Goal: Task Accomplishment & Management: Manage account settings

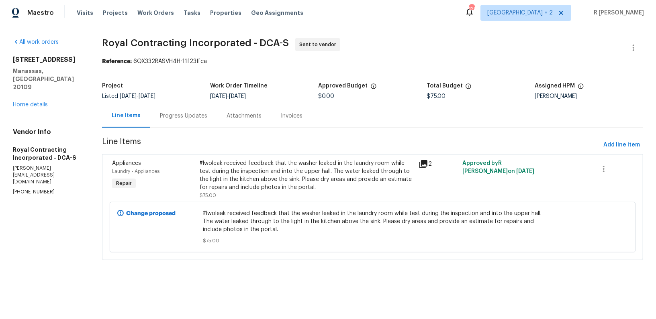
click at [196, 118] on div "Progress Updates" at bounding box center [183, 116] width 47 height 8
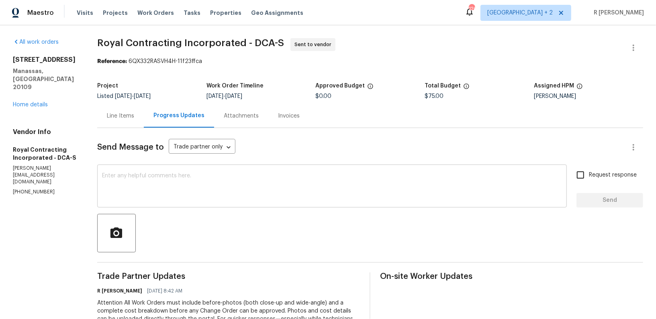
scroll to position [90, 0]
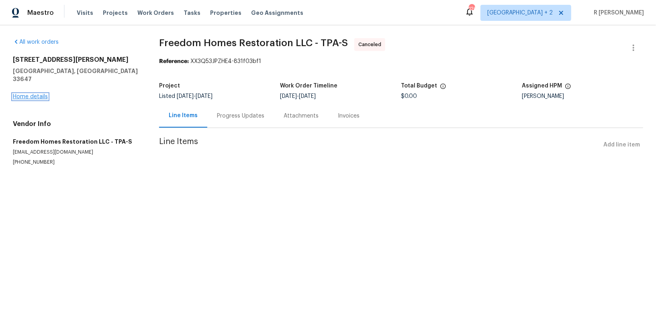
click at [29, 94] on link "Home details" at bounding box center [30, 97] width 35 height 6
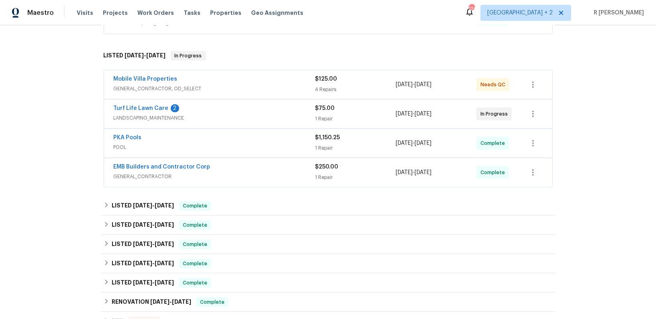
scroll to position [303, 0]
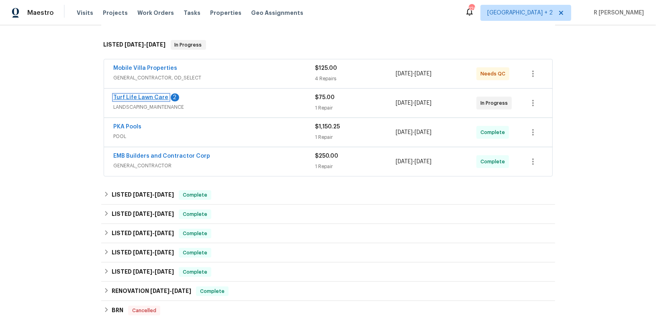
click at [126, 95] on link "Turf Life Lawn Care" at bounding box center [141, 98] width 55 height 6
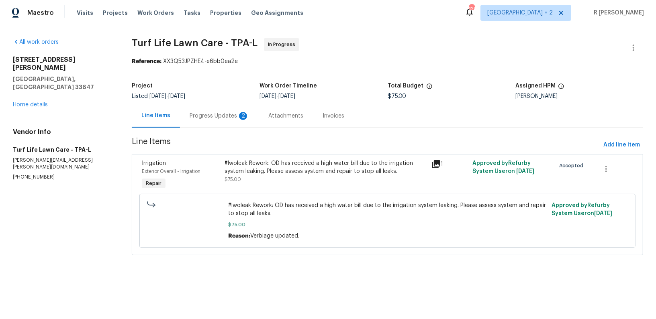
click at [209, 127] on div "Progress Updates 2" at bounding box center [219, 116] width 79 height 24
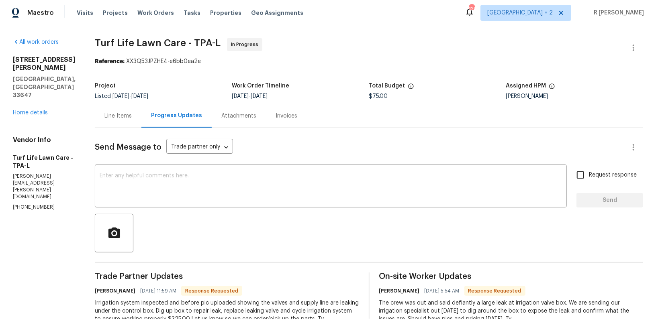
click at [103, 122] on div "Line Items" at bounding box center [118, 116] width 47 height 24
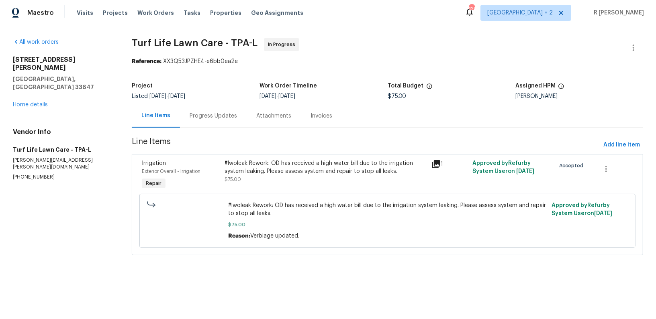
click at [317, 170] on div "#lwoleak Rework: OD has received a high water bill due to the irrigation system…" at bounding box center [325, 167] width 202 height 16
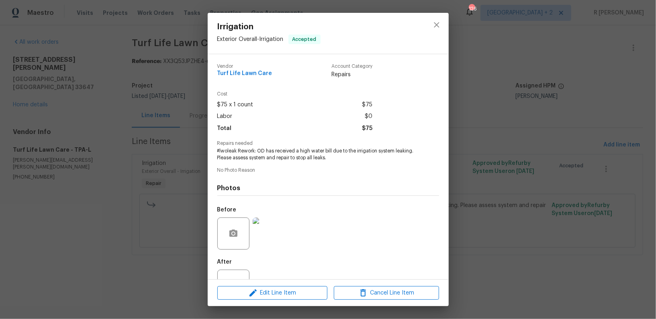
scroll to position [30, 0]
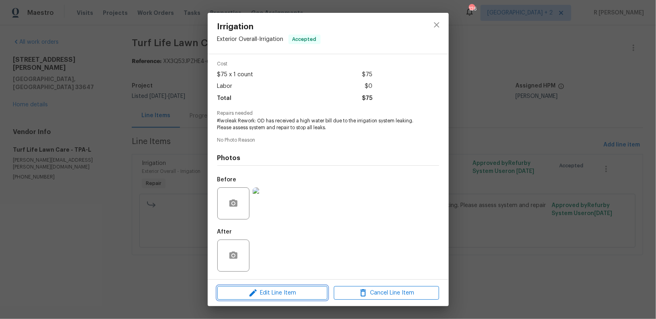
click at [292, 292] on span "Edit Line Item" at bounding box center [272, 293] width 105 height 10
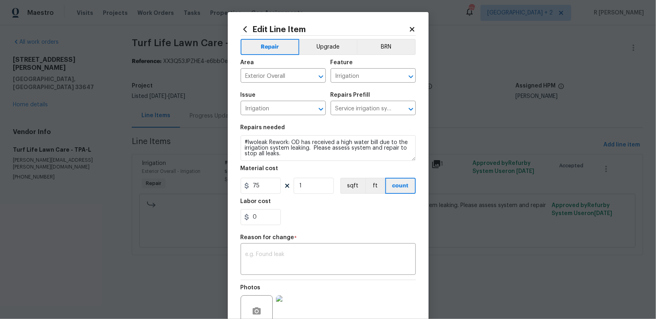
click at [267, 195] on section "Repairs needed #lwoleak Rework: OD has received a high water bill due to the ir…" at bounding box center [327, 175] width 175 height 110
click at [268, 181] on input "75" at bounding box center [260, 186] width 40 height 16
type input "325"
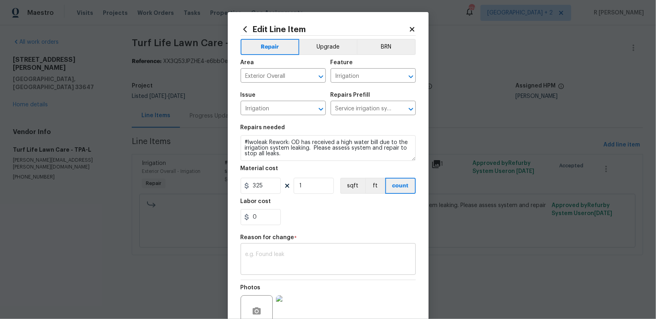
click at [312, 247] on div "x ​" at bounding box center [327, 260] width 175 height 30
paste textarea "(YK) Updated per vendor’s final cost."
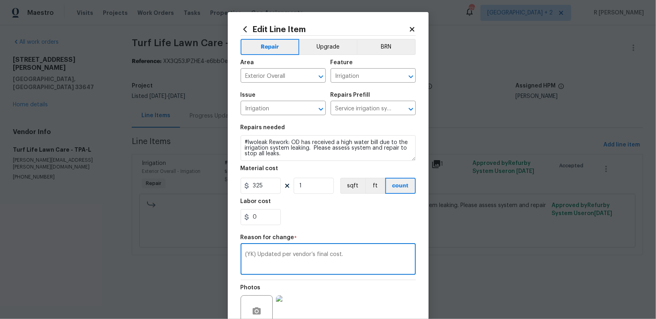
scroll to position [76, 0]
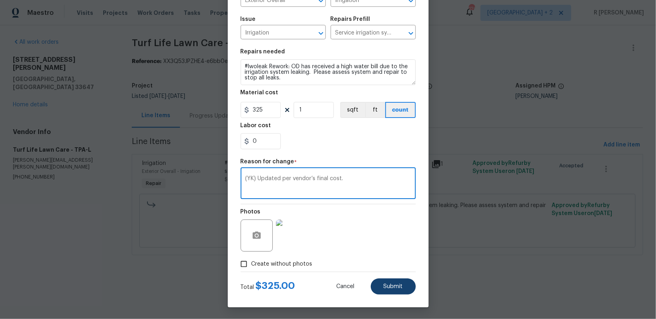
type textarea "(YK) Updated per vendor’s final cost."
click at [407, 288] on button "Submit" at bounding box center [393, 287] width 45 height 16
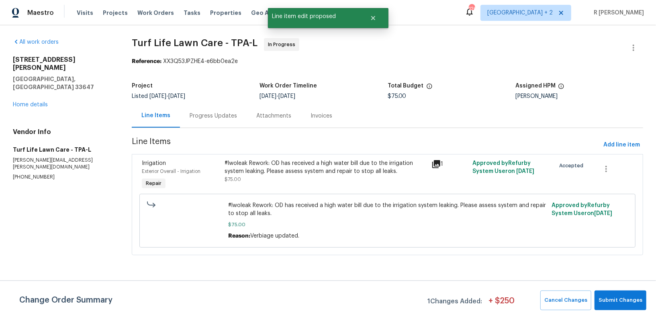
scroll to position [0, 0]
click at [631, 301] on span "Submit Changes" at bounding box center [620, 300] width 44 height 9
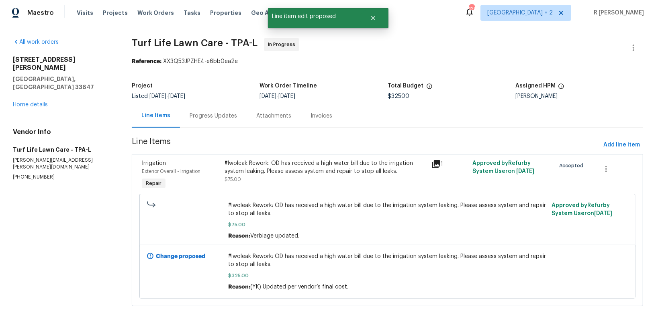
click at [222, 120] on div "Progress Updates" at bounding box center [213, 116] width 67 height 24
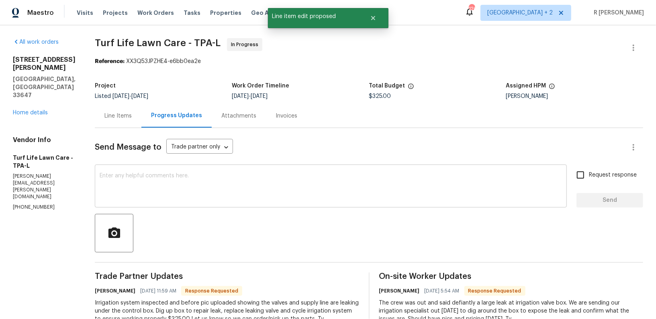
click at [217, 183] on textarea at bounding box center [331, 187] width 462 height 28
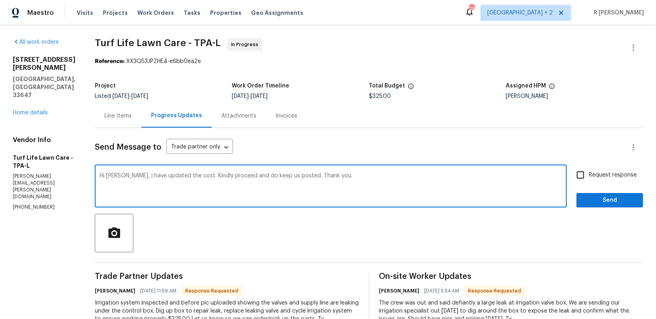
type textarea "Hi Jennifer, i have updated the cost. Kindly proceed and do keep us posted. Tha…"
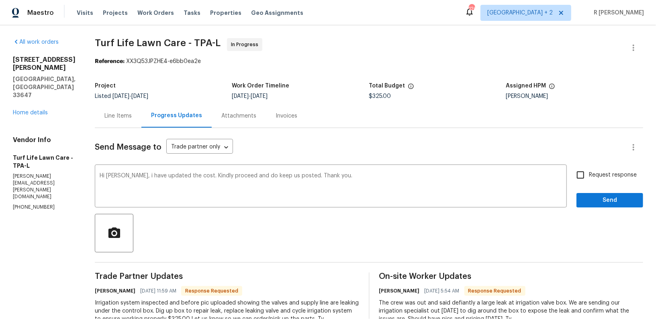
click at [607, 177] on span "Request response" at bounding box center [612, 175] width 48 height 8
click at [588, 177] on input "Request response" at bounding box center [580, 175] width 17 height 17
checkbox input "true"
click at [601, 197] on span "Send" at bounding box center [609, 200] width 54 height 10
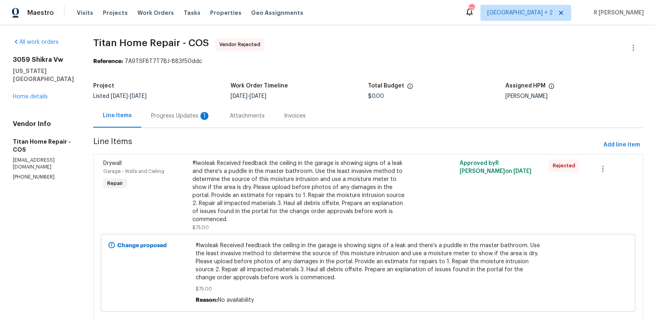
click at [165, 109] on div "Progress Updates 1" at bounding box center [180, 116] width 79 height 24
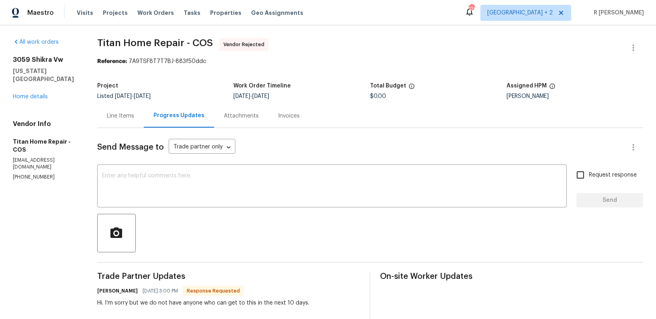
click at [131, 120] on div "Line Items" at bounding box center [120, 116] width 47 height 24
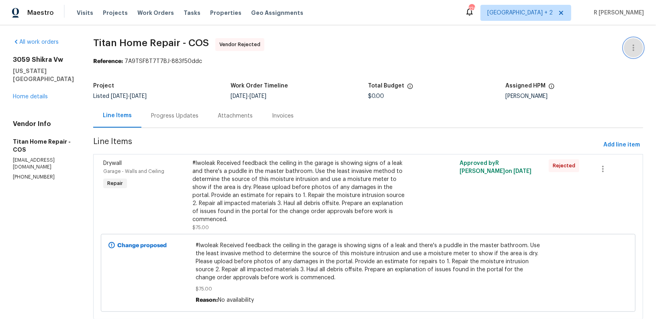
click at [634, 53] on button "button" at bounding box center [632, 47] width 19 height 19
click at [584, 49] on li "Edit" at bounding box center [607, 47] width 87 height 13
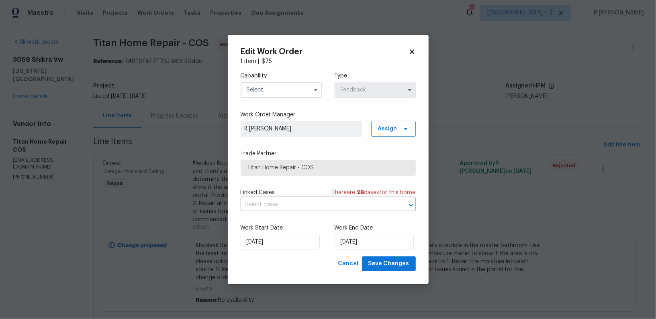
click at [279, 97] on input "text" at bounding box center [280, 90] width 81 height 16
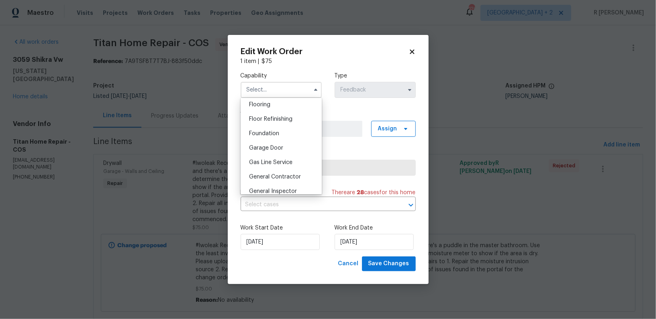
scroll to position [318, 0]
click at [285, 171] on span "General Contractor" at bounding box center [275, 174] width 52 height 6
type input "General Contractor"
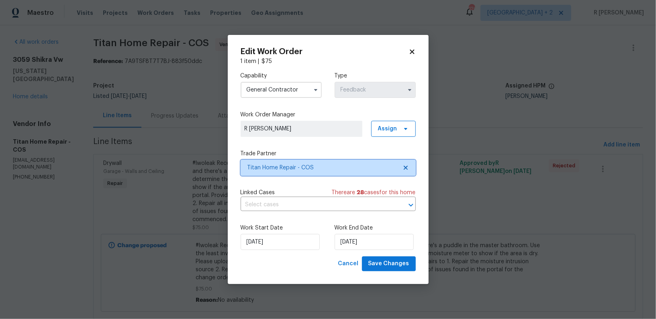
click at [296, 167] on span "Titan Home Repair - COS" at bounding box center [322, 168] width 150 height 8
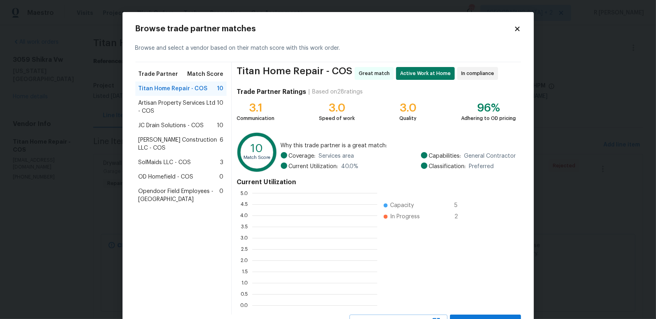
scroll to position [112, 125]
click at [183, 108] on span "Artisan Property Services Ltd - COS" at bounding box center [177, 107] width 79 height 16
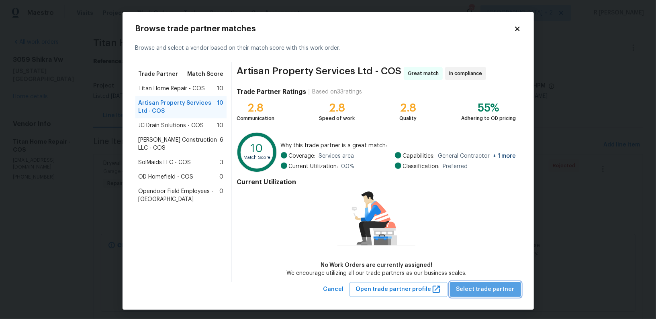
click at [501, 287] on span "Select trade partner" at bounding box center [485, 290] width 58 height 10
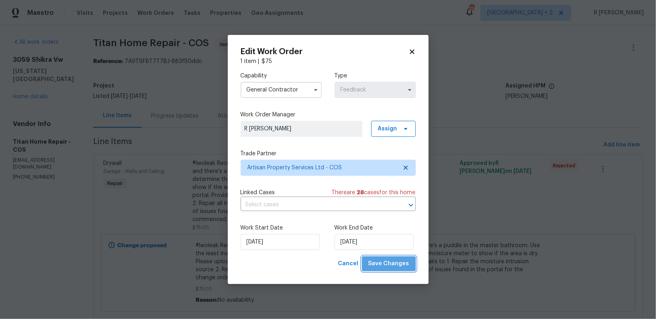
click at [397, 263] on span "Save Changes" at bounding box center [388, 264] width 41 height 10
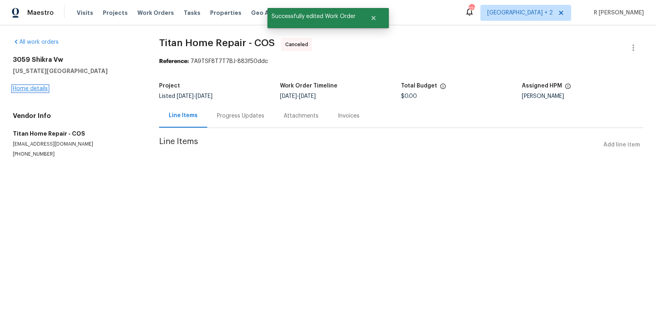
click at [15, 87] on link "Home details" at bounding box center [30, 89] width 35 height 6
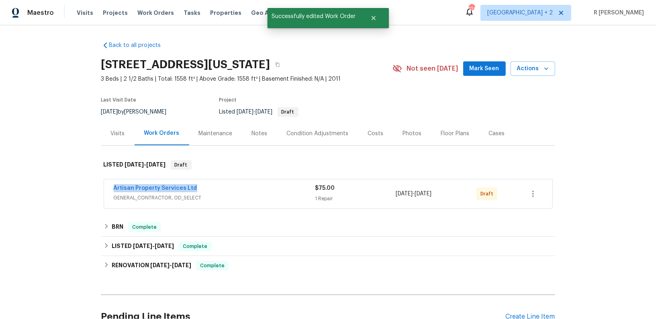
drag, startPoint x: 199, startPoint y: 190, endPoint x: 85, endPoint y: 178, distance: 114.2
click at [85, 178] on div "Back to all projects 3059 Shikra Vw, Colorado Springs, CO 80916 3 Beds | 2 1/2 …" at bounding box center [328, 172] width 656 height 294
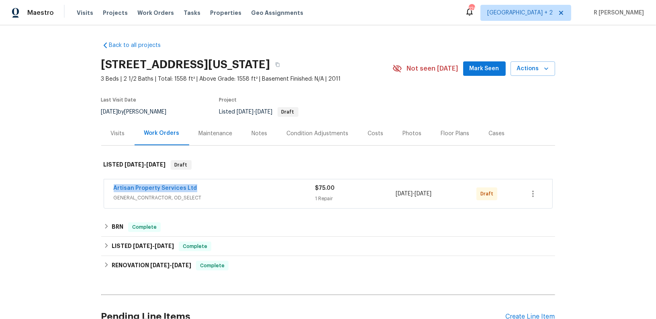
copy link "Artisan Property Services Ltd"
click at [167, 185] on link "Artisan Property Services Ltd" at bounding box center [155, 188] width 83 height 6
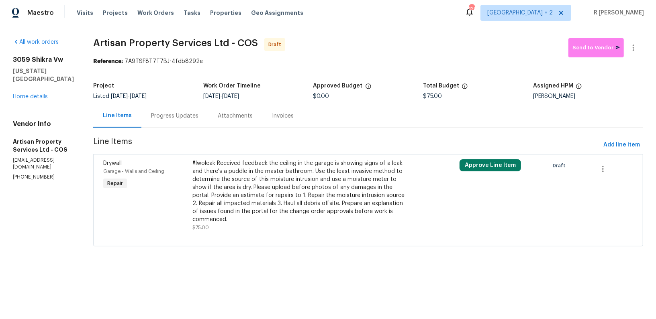
click at [151, 116] on div "Progress Updates" at bounding box center [174, 116] width 47 height 8
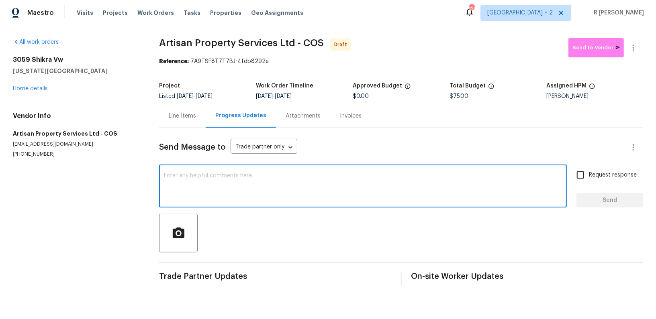
click at [218, 186] on textarea at bounding box center [363, 187] width 398 height 28
paste textarea "Hey, this is Yogesh from Opendoor. I’m confirming you received the WO for the p…"
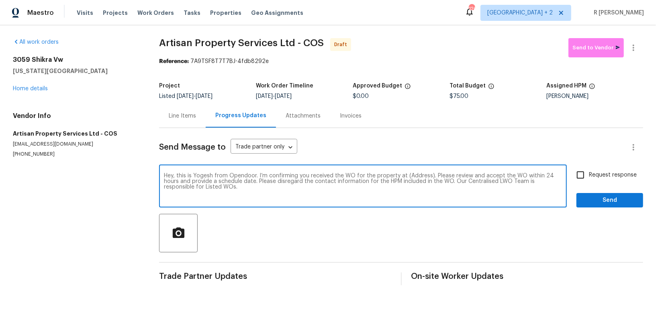
click at [413, 172] on div "Hey, this is Yogesh from Opendoor. I’m confirming you received the WO for the p…" at bounding box center [362, 187] width 407 height 41
click at [413, 175] on textarea "Hey, this is Yogesh from Opendoor. I’m confirming you received the WO for the p…" at bounding box center [363, 187] width 398 height 28
paste textarea "3059 Shikra Vw, Colorado Springs, CO 80916"
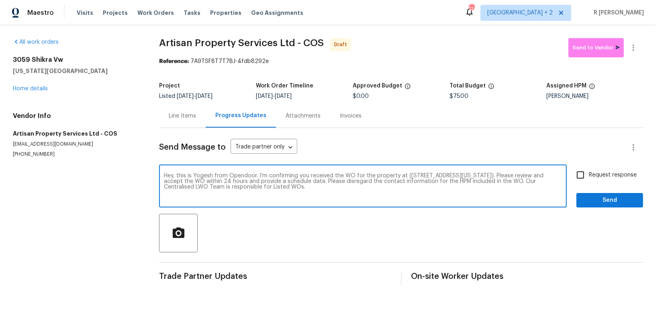
type textarea "Hey, this is Yogesh from Opendoor. I’m confirming you received the WO for the p…"
click at [595, 172] on span "Request response" at bounding box center [612, 175] width 48 height 8
click at [588, 172] on input "Request response" at bounding box center [580, 175] width 17 height 17
checkbox input "true"
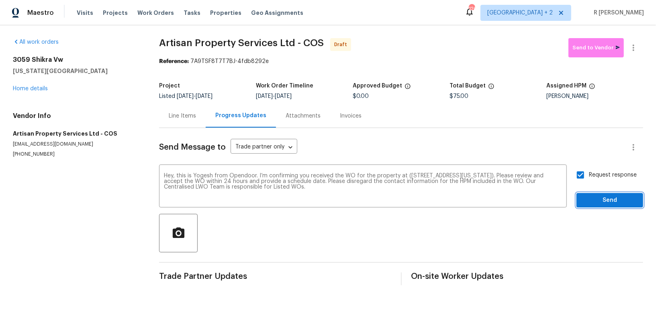
click at [590, 196] on span "Send" at bounding box center [609, 200] width 54 height 10
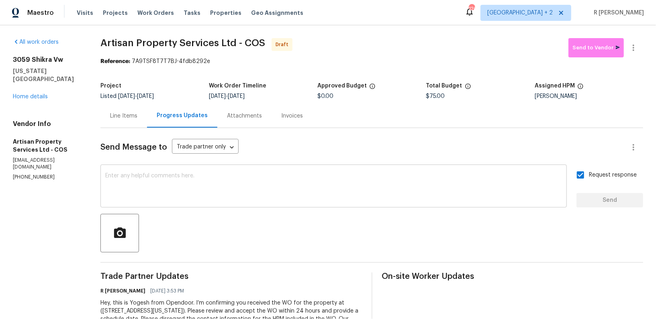
click at [253, 188] on textarea at bounding box center [333, 187] width 456 height 28
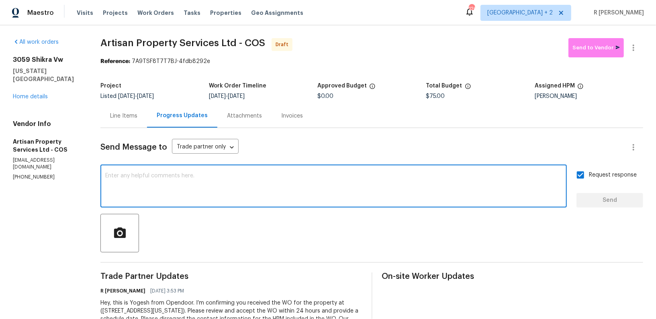
paste textarea "Attention All Work Orders must include before-photos (both close-up and wide-an…"
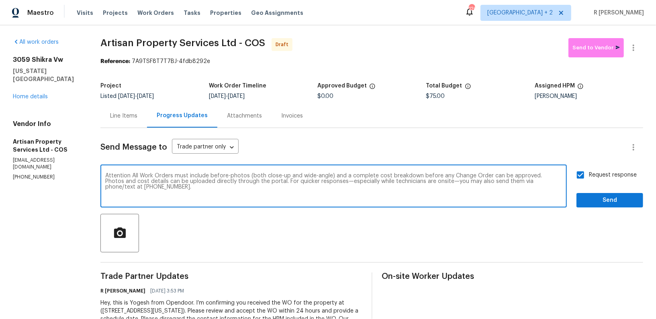
type textarea "Attention All Work Orders must include before-photos (both close-up and wide-an…"
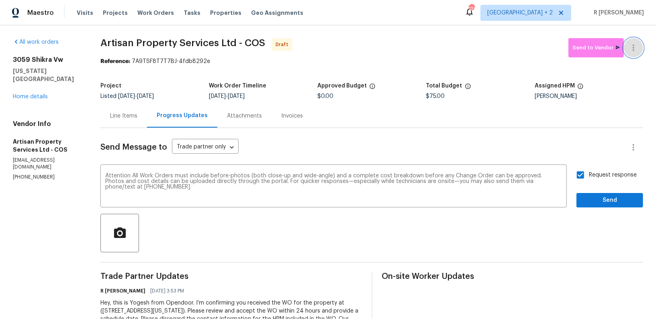
click at [634, 53] on button "button" at bounding box center [632, 47] width 19 height 19
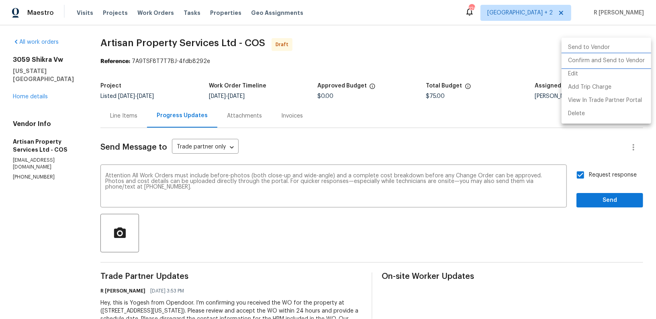
click at [594, 54] on li "Confirm and Send to Vendor" at bounding box center [606, 60] width 90 height 13
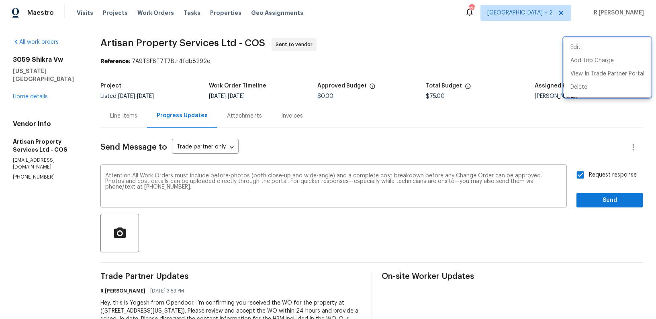
click at [584, 200] on div at bounding box center [328, 159] width 656 height 319
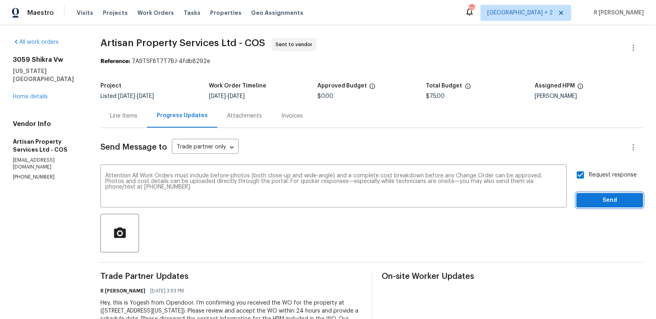
click at [605, 200] on span "Send" at bounding box center [609, 200] width 54 height 10
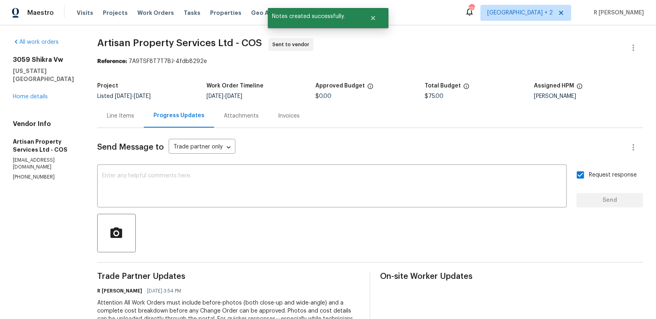
click at [124, 117] on div "Line Items" at bounding box center [120, 116] width 27 height 8
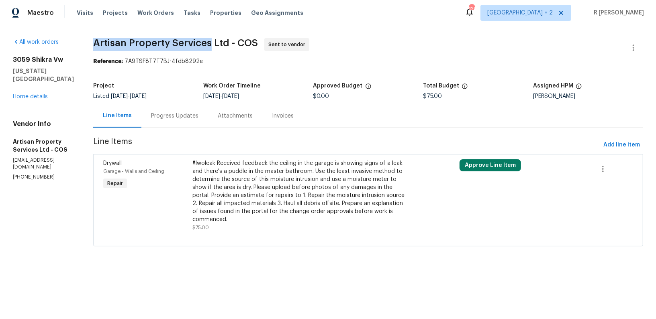
drag, startPoint x: 194, startPoint y: 40, endPoint x: 76, endPoint y: 42, distance: 117.6
click at [93, 42] on span "Artisan Property Services Ltd - COS" at bounding box center [175, 43] width 165 height 10
copy span "Artisan Property Services"
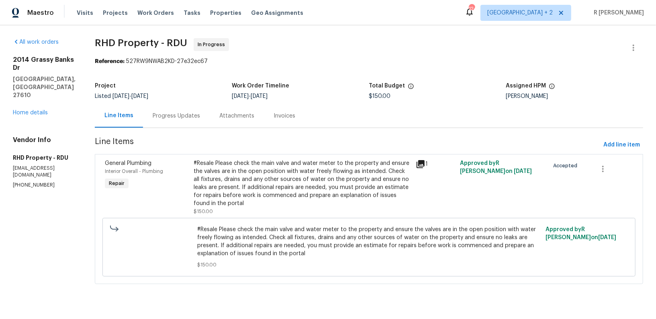
click at [205, 121] on div "Progress Updates" at bounding box center [176, 116] width 67 height 24
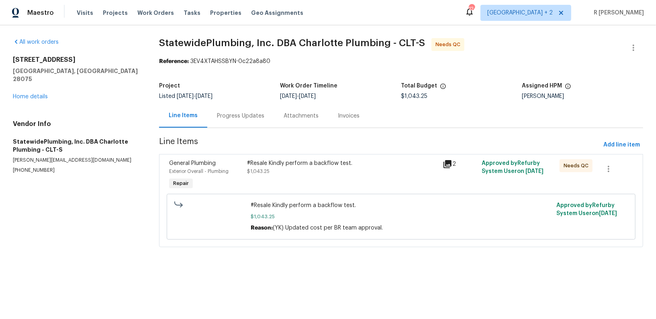
click at [249, 116] on div "Progress Updates" at bounding box center [240, 116] width 47 height 8
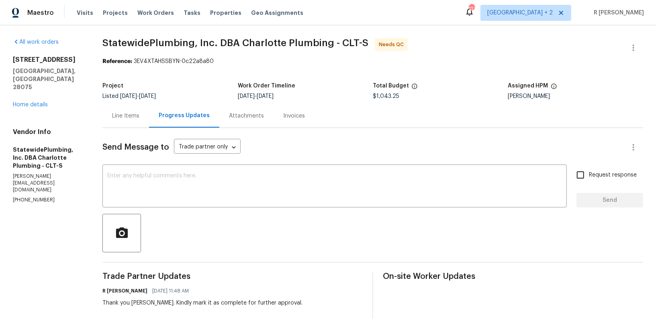
click at [125, 108] on div "Line Items" at bounding box center [125, 116] width 47 height 24
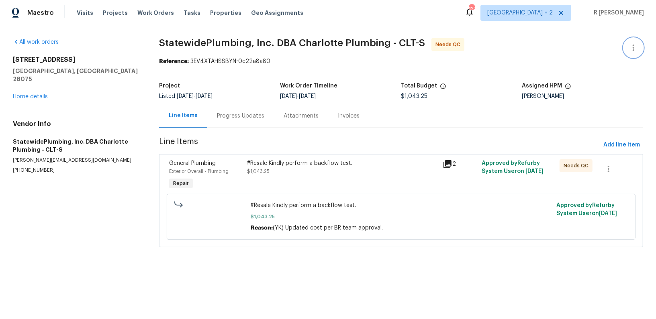
click at [640, 48] on button "button" at bounding box center [632, 47] width 19 height 19
click at [589, 46] on li "Edit" at bounding box center [607, 47] width 87 height 13
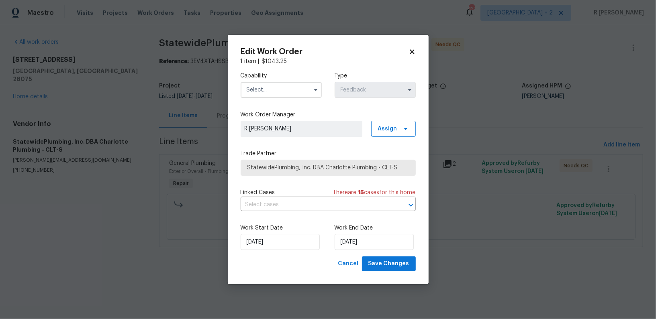
click at [277, 98] on div "Capability Type Feedback" at bounding box center [327, 84] width 175 height 39
click at [294, 81] on div "Capability" at bounding box center [280, 85] width 81 height 26
click at [291, 88] on input "text" at bounding box center [280, 90] width 81 height 16
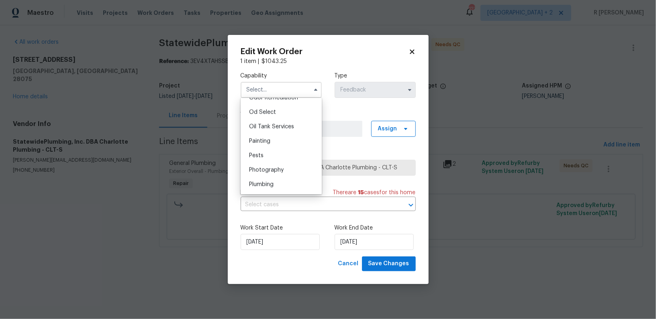
scroll to position [641, 0]
click at [273, 183] on span "Plumbing" at bounding box center [261, 184] width 24 height 6
type input "Plumbing"
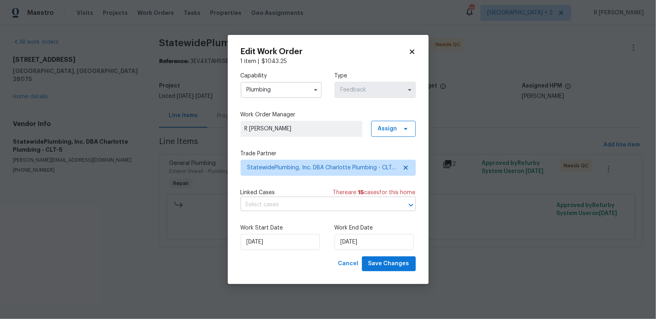
click at [296, 201] on input "text" at bounding box center [316, 205] width 153 height 12
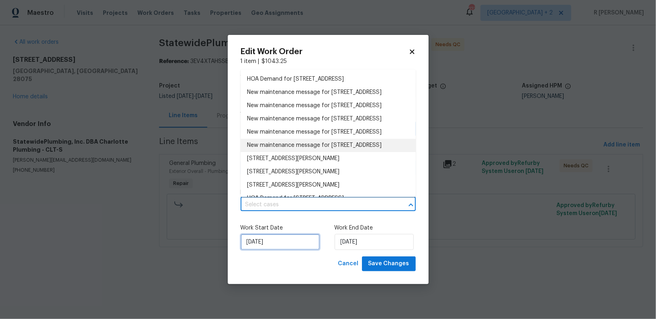
click at [277, 244] on input "27/08/2025" at bounding box center [279, 242] width 79 height 16
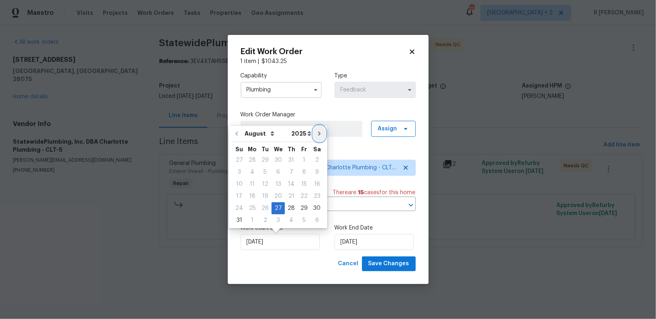
click at [316, 136] on icon "Go to next month" at bounding box center [319, 133] width 6 height 6
type input "27/09/2025"
select select "8"
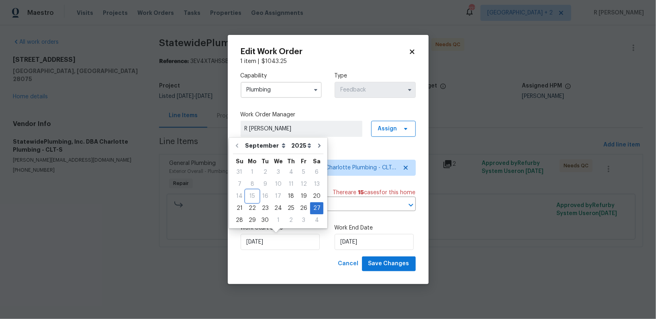
click at [246, 197] on div "15" at bounding box center [252, 196] width 13 height 11
click at [353, 266] on span "Cancel" at bounding box center [348, 264] width 20 height 10
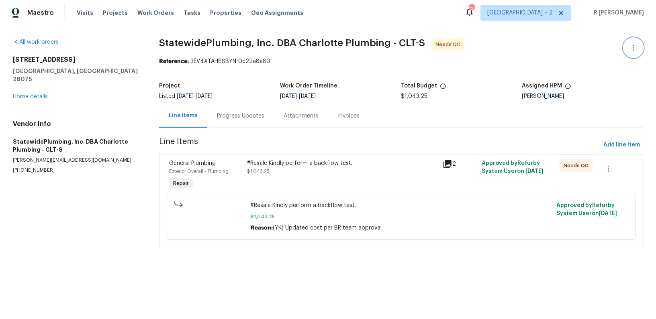
click at [637, 41] on button "button" at bounding box center [632, 47] width 19 height 19
click at [590, 41] on li "Edit" at bounding box center [607, 47] width 87 height 13
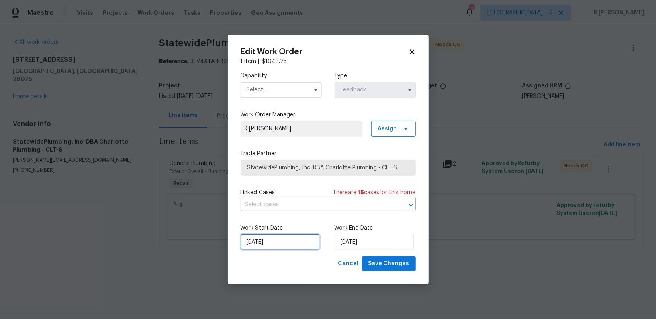
click at [254, 236] on input "27/08/2025" at bounding box center [279, 242] width 79 height 16
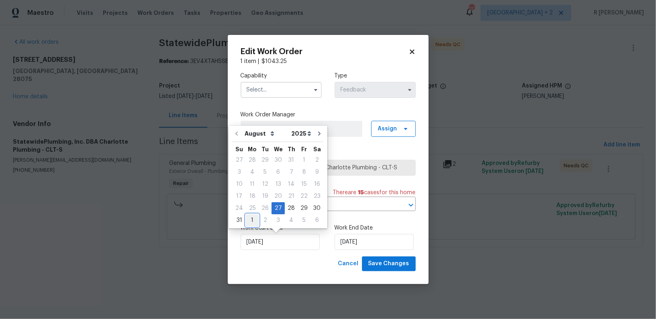
click at [252, 220] on div "1" at bounding box center [252, 220] width 13 height 11
type input "01/09/2025"
select select "8"
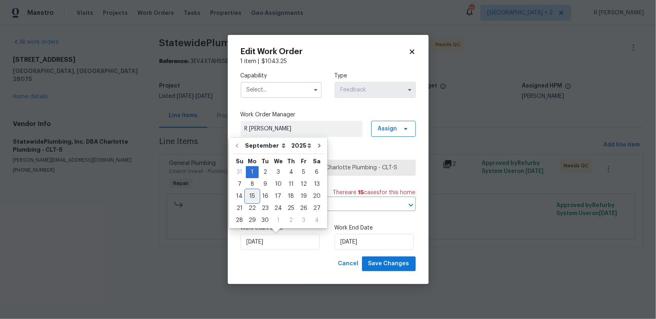
click at [251, 194] on div "15" at bounding box center [252, 196] width 13 height 11
type input "15/09/2025"
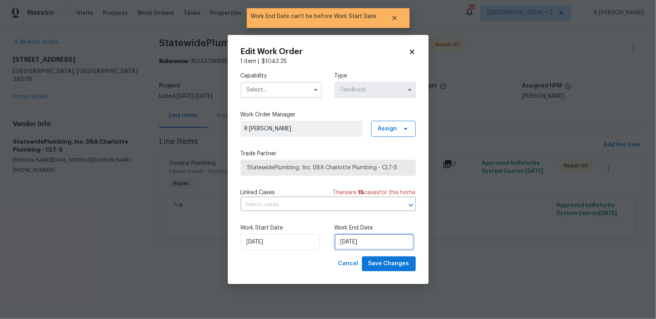
click at [354, 239] on input "15/09/2025" at bounding box center [373, 242] width 79 height 16
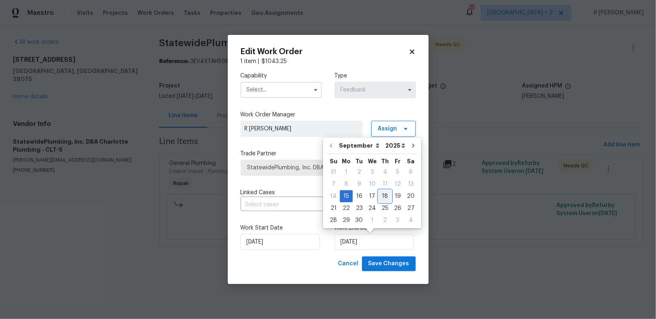
click at [385, 194] on div "18" at bounding box center [385, 196] width 12 height 11
type input "18/09/2025"
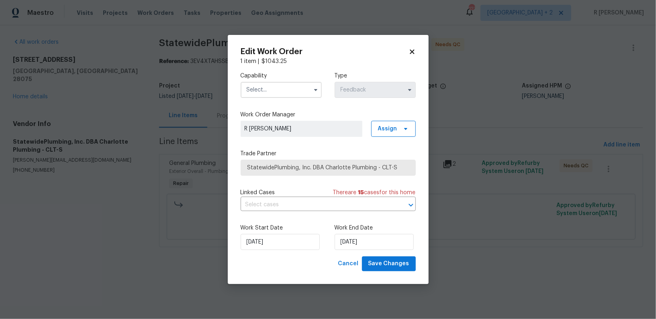
click at [291, 92] on input "text" at bounding box center [280, 90] width 81 height 16
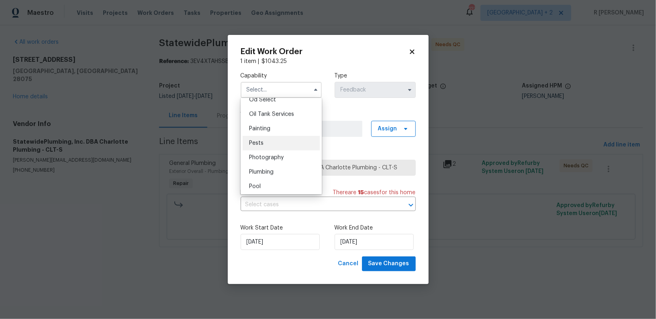
scroll to position [654, 0]
click at [274, 167] on div "Plumbing" at bounding box center [280, 170] width 77 height 14
type input "Plumbing"
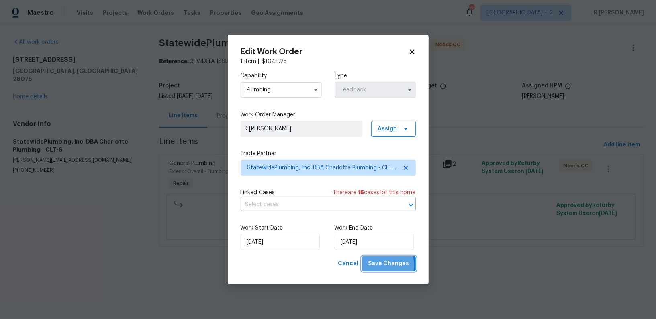
click at [381, 265] on span "Save Changes" at bounding box center [388, 264] width 41 height 10
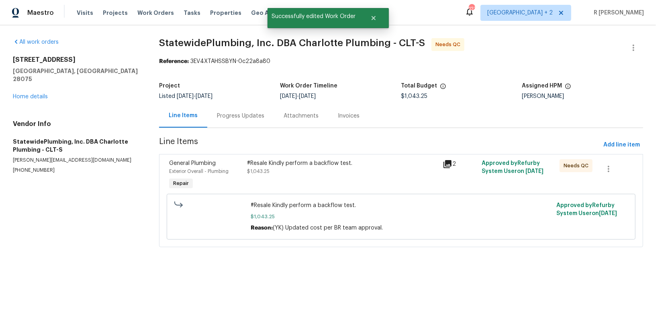
click at [263, 165] on div "#Resale Kindly perform a backflow test." at bounding box center [342, 163] width 190 height 8
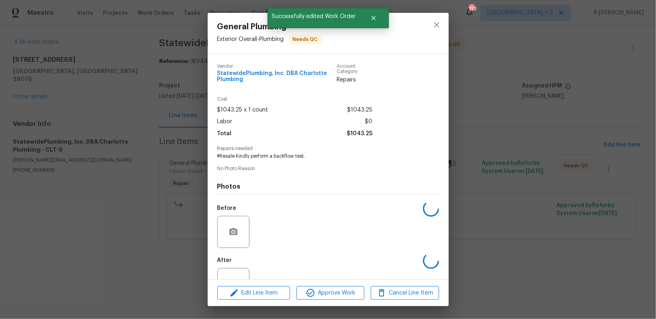
scroll to position [29, 0]
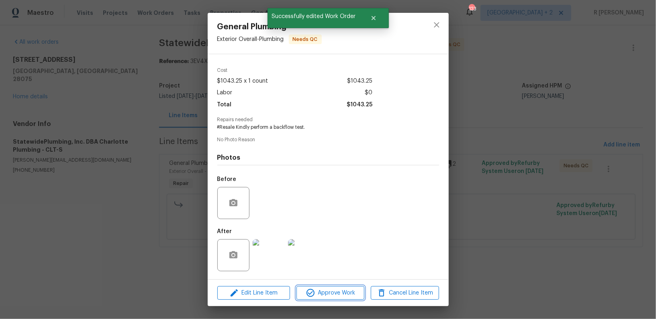
click at [329, 288] on button "Approve Work" at bounding box center [330, 293] width 68 height 14
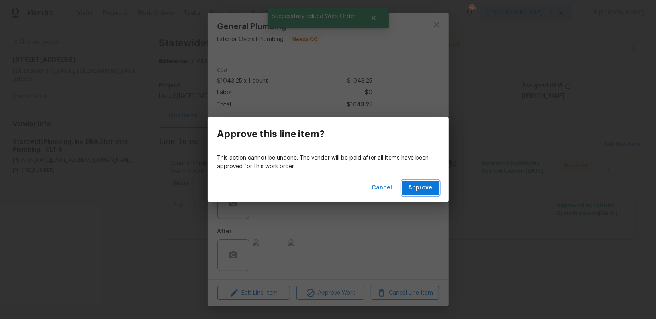
click at [425, 188] on span "Approve" at bounding box center [420, 188] width 24 height 10
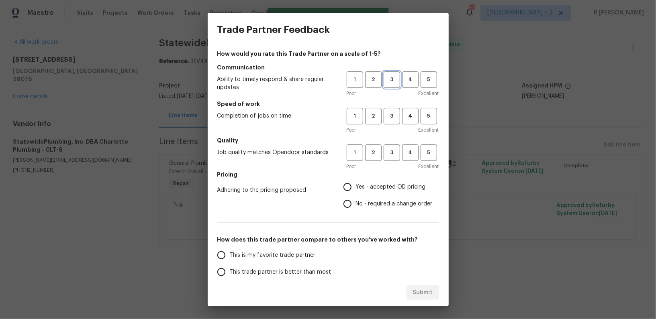
click at [391, 75] on span "3" at bounding box center [391, 79] width 15 height 9
click at [391, 104] on h5 "Speed of work" at bounding box center [328, 104] width 222 height 8
click at [391, 108] on button "3" at bounding box center [391, 116] width 16 height 16
click at [394, 146] on button "3" at bounding box center [391, 153] width 16 height 16
click at [351, 187] on input "Yes - accepted OD pricing" at bounding box center [347, 187] width 17 height 17
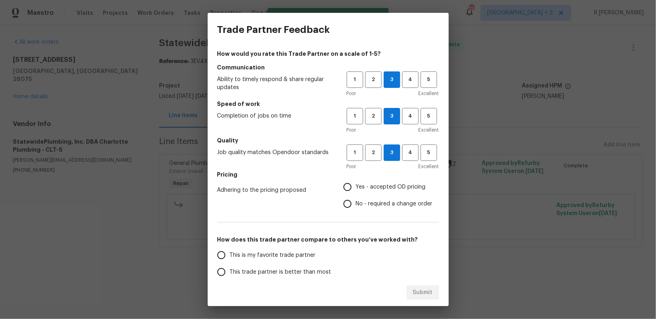
radio input "true"
click at [264, 268] on span "This trade partner is better than most" at bounding box center [281, 272] width 102 height 8
click at [230, 268] on input "This trade partner is better than most" at bounding box center [221, 272] width 17 height 17
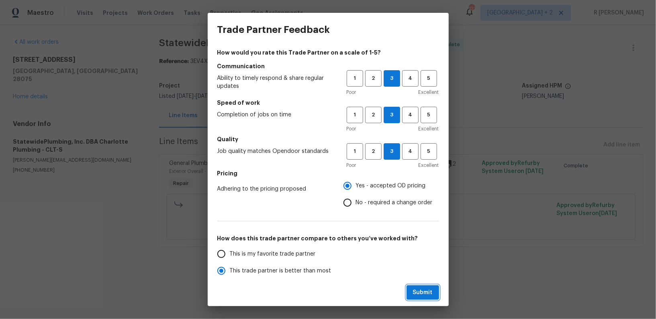
click at [416, 289] on span "Submit" at bounding box center [423, 293] width 20 height 10
radio input "true"
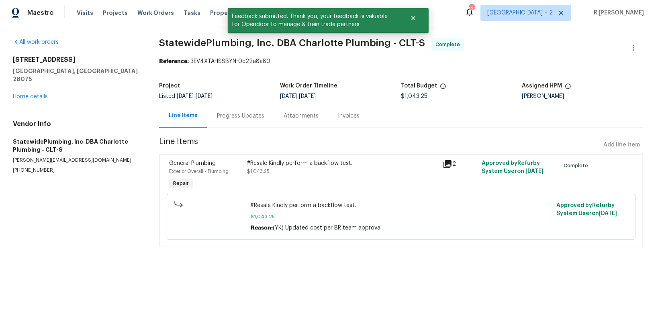
click at [237, 111] on div "Progress Updates" at bounding box center [240, 116] width 67 height 24
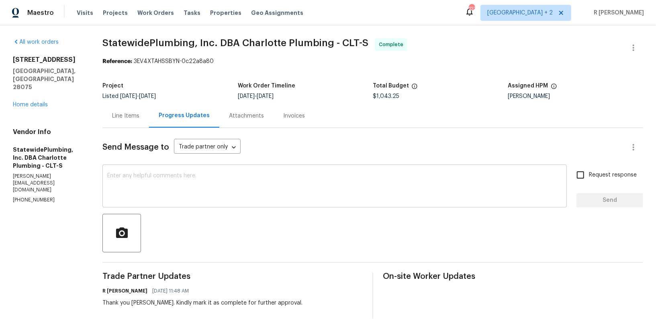
click at [314, 188] on textarea at bounding box center [334, 187] width 454 height 28
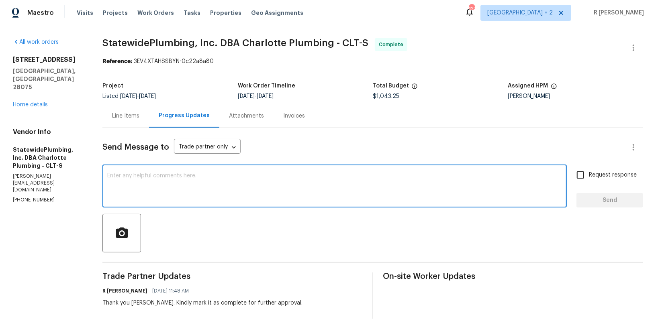
paste textarea "Hi Team, the work order has been approved. Kindly upload the detailed invoice. …"
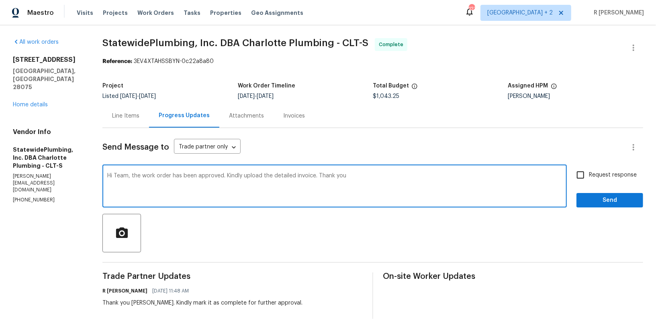
type textarea "Hi Team, the work order has been approved. Kindly upload the detailed invoice. …"
click at [606, 206] on button "Send" at bounding box center [609, 200] width 67 height 15
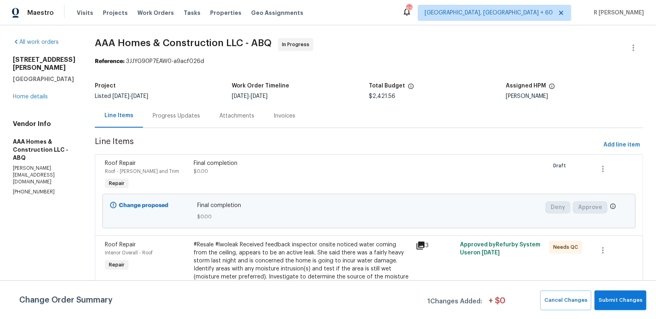
click at [180, 110] on div "Progress Updates" at bounding box center [176, 116] width 67 height 24
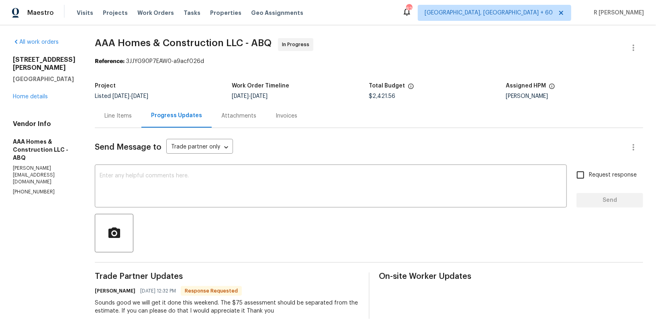
click at [104, 116] on div "Line Items" at bounding box center [118, 116] width 47 height 24
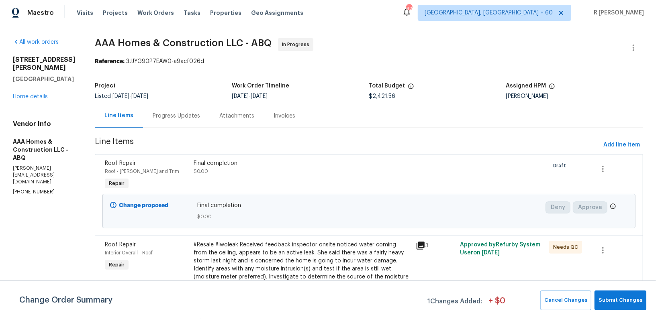
scroll to position [119, 0]
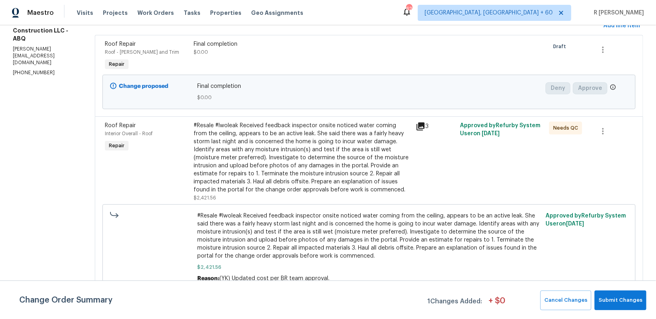
click at [257, 165] on div "#Resale #lwoleak Received feedback inspector onsite noticed water coming from t…" at bounding box center [301, 158] width 217 height 72
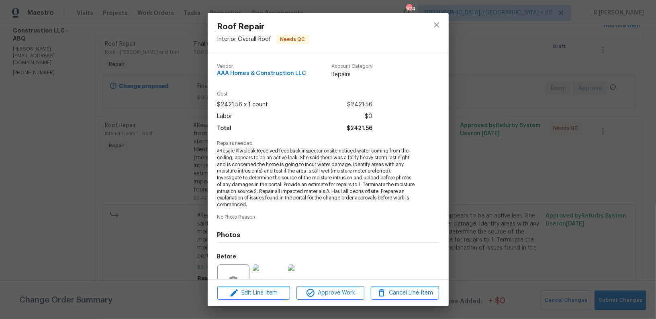
scroll to position [77, 0]
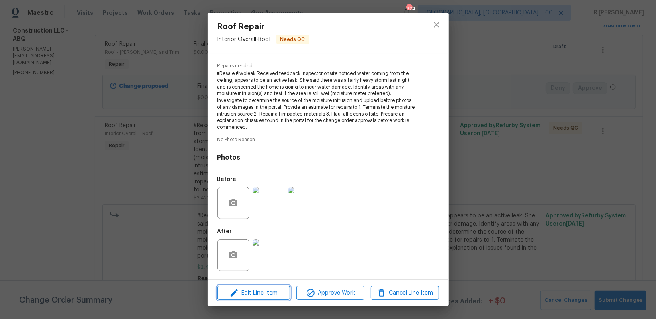
click at [263, 290] on span "Edit Line Item" at bounding box center [254, 293] width 68 height 10
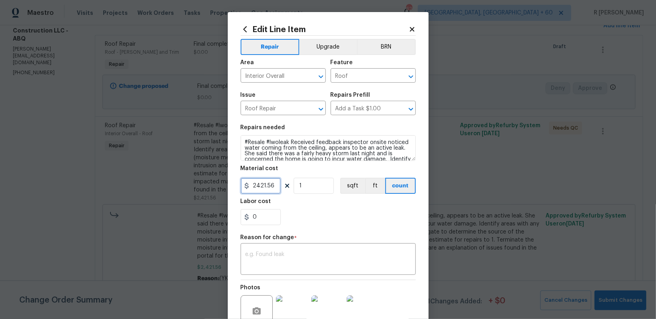
click at [263, 189] on input "2421.56" at bounding box center [260, 186] width 40 height 16
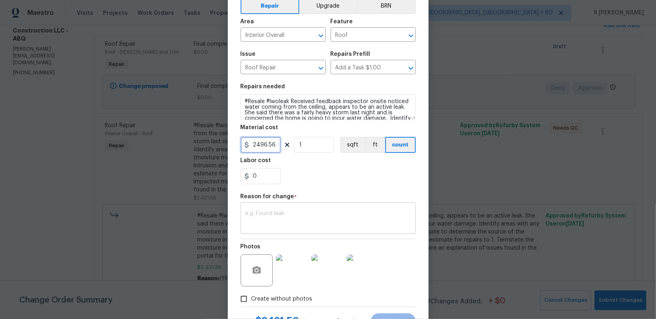
scroll to position [62, 0]
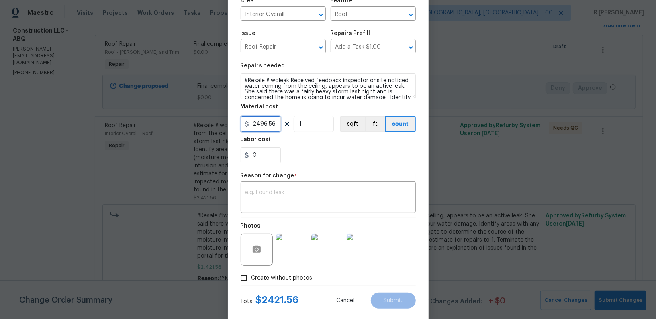
type input "2496.56"
click at [288, 206] on textarea at bounding box center [327, 198] width 165 height 17
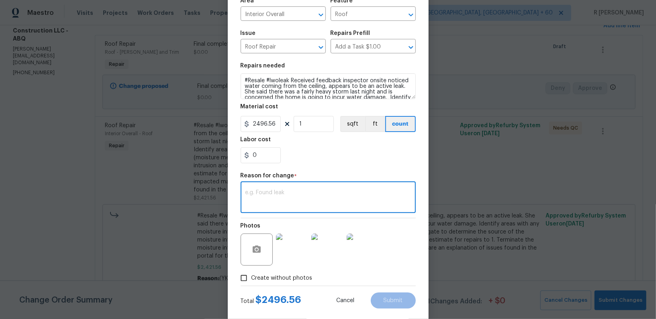
paste textarea "(YK) Updated cost per BR team approval."
type textarea "(YK) Updated cost per BR team approval."
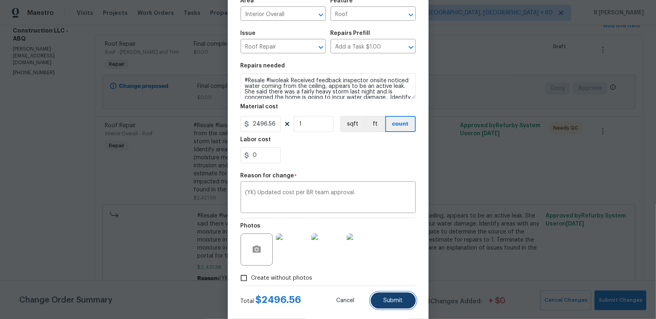
click at [400, 300] on span "Submit" at bounding box center [392, 301] width 19 height 6
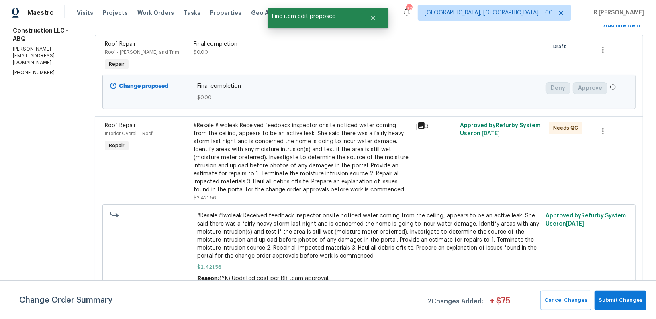
scroll to position [0, 0]
click at [611, 297] on span "Submit Changes" at bounding box center [620, 300] width 44 height 9
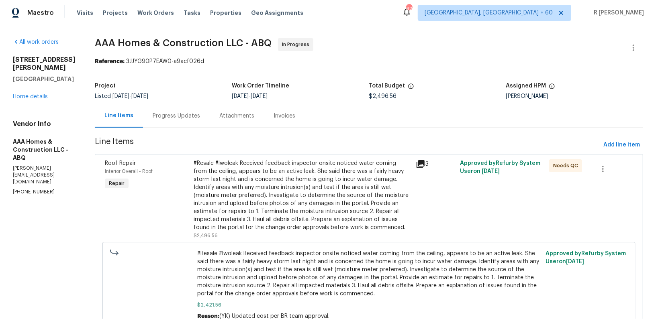
click at [177, 112] on div "Progress Updates" at bounding box center [176, 116] width 47 height 8
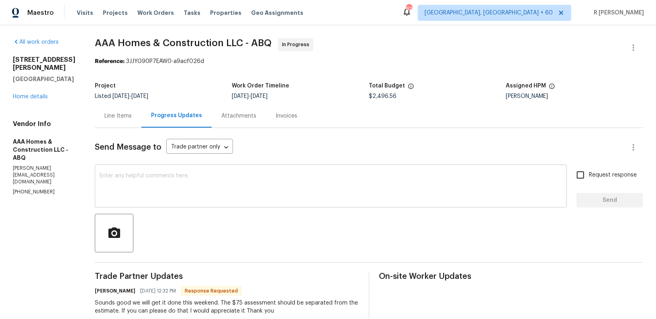
click at [220, 189] on textarea at bounding box center [331, 187] width 462 height 28
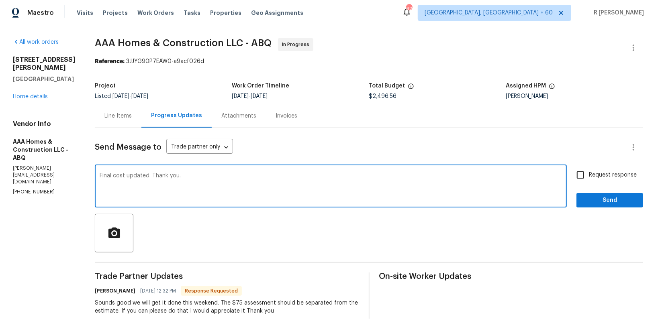
type textarea "Final cost updated. Thank you."
click at [592, 198] on span "Send" at bounding box center [609, 200] width 54 height 10
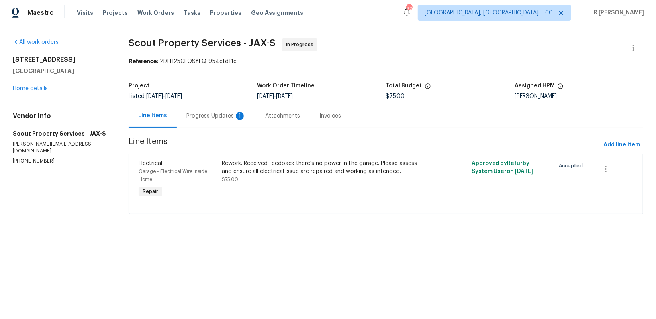
click at [211, 114] on div "Progress Updates 1" at bounding box center [215, 116] width 59 height 8
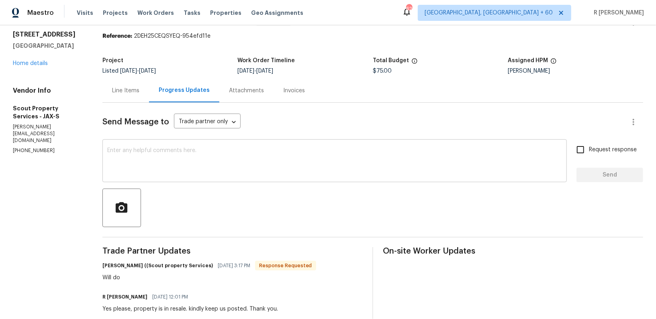
scroll to position [60, 0]
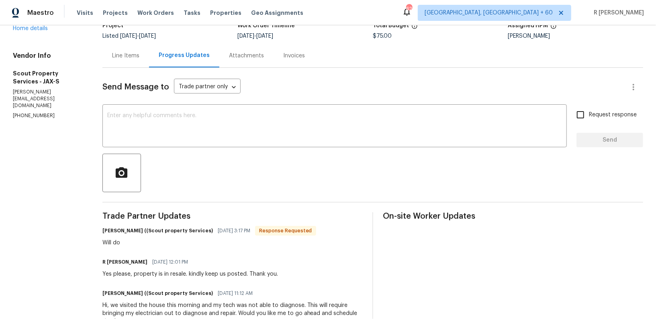
click at [206, 157] on div at bounding box center [372, 173] width 540 height 39
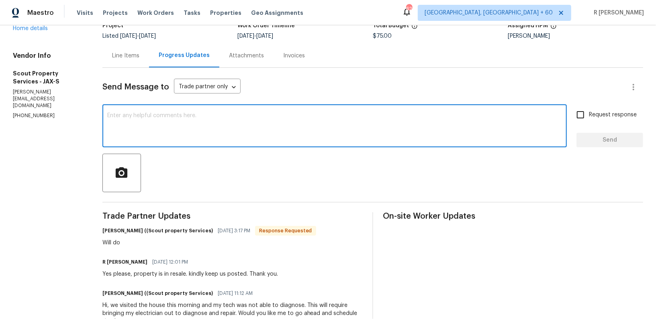
click at [222, 132] on textarea at bounding box center [334, 127] width 454 height 28
type textarea "Thank you Trevor."
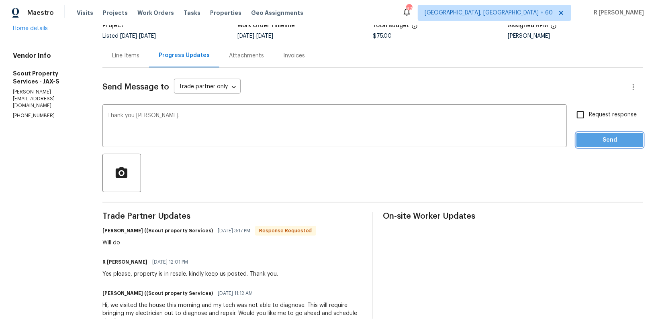
click at [612, 140] on span "Send" at bounding box center [609, 140] width 54 height 10
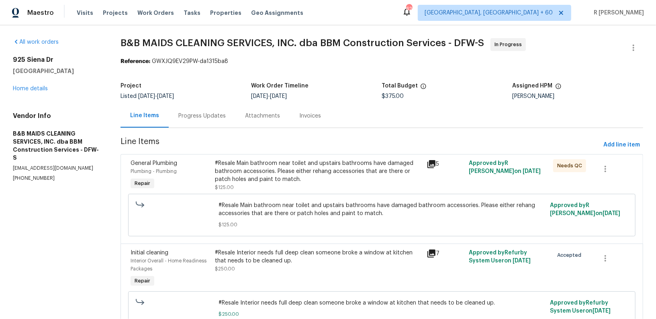
click at [209, 116] on div "Progress Updates" at bounding box center [201, 116] width 47 height 8
